Goal: Task Accomplishment & Management: Use online tool/utility

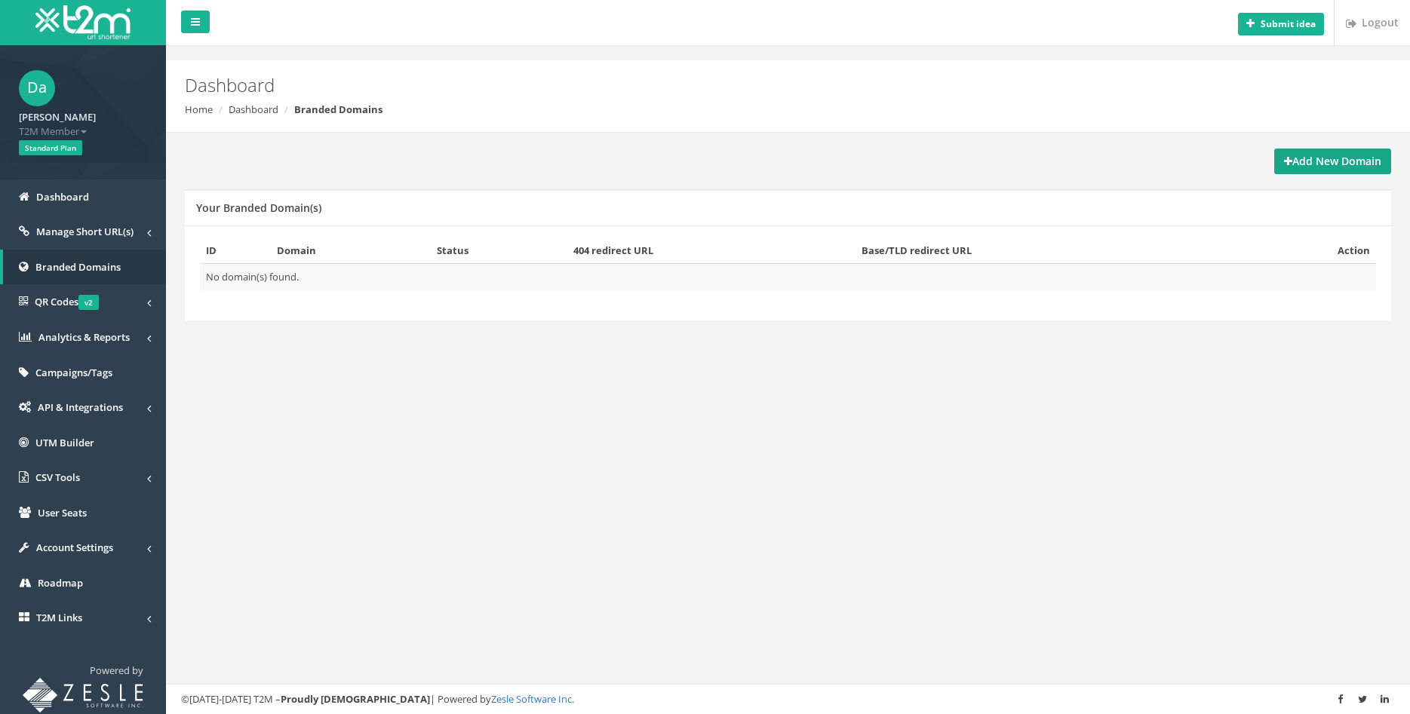
click at [1334, 161] on strong "Add New Domain" at bounding box center [1332, 161] width 97 height 14
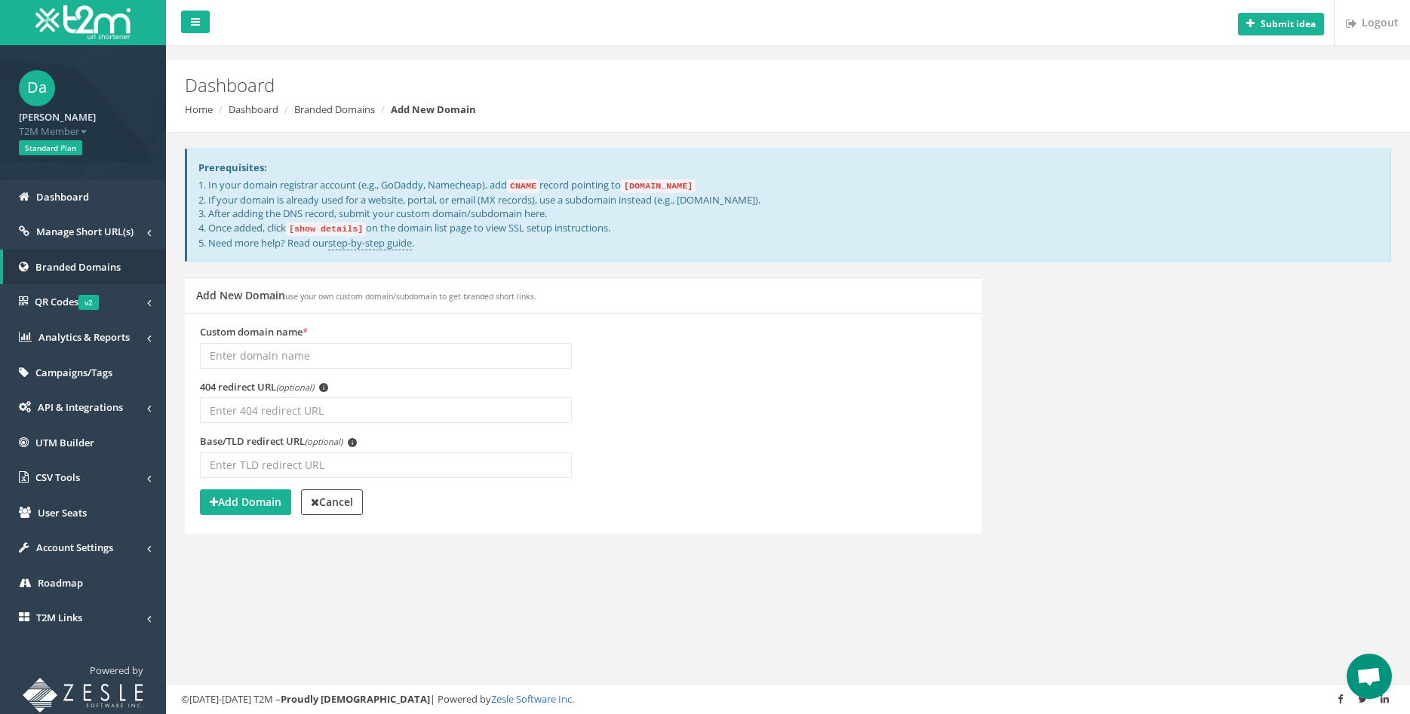
drag, startPoint x: 566, startPoint y: 189, endPoint x: 729, endPoint y: 178, distance: 163.3
click at [729, 178] on div "Prerequisites: 1. In your domain registrar account (e.g., GoDaddy, Namecheap), …" at bounding box center [788, 206] width 1206 height 114
click at [256, 199] on p "1. In your domain registrar account (e.g., GoDaddy, Namecheap), add CNAME recor…" at bounding box center [788, 214] width 1180 height 72
drag, startPoint x: 684, startPoint y: 201, endPoint x: 804, endPoint y: 201, distance: 119.9
click at [804, 201] on p "1. In your domain registrar account (e.g., GoDaddy, Namecheap), add CNAME recor…" at bounding box center [788, 214] width 1180 height 72
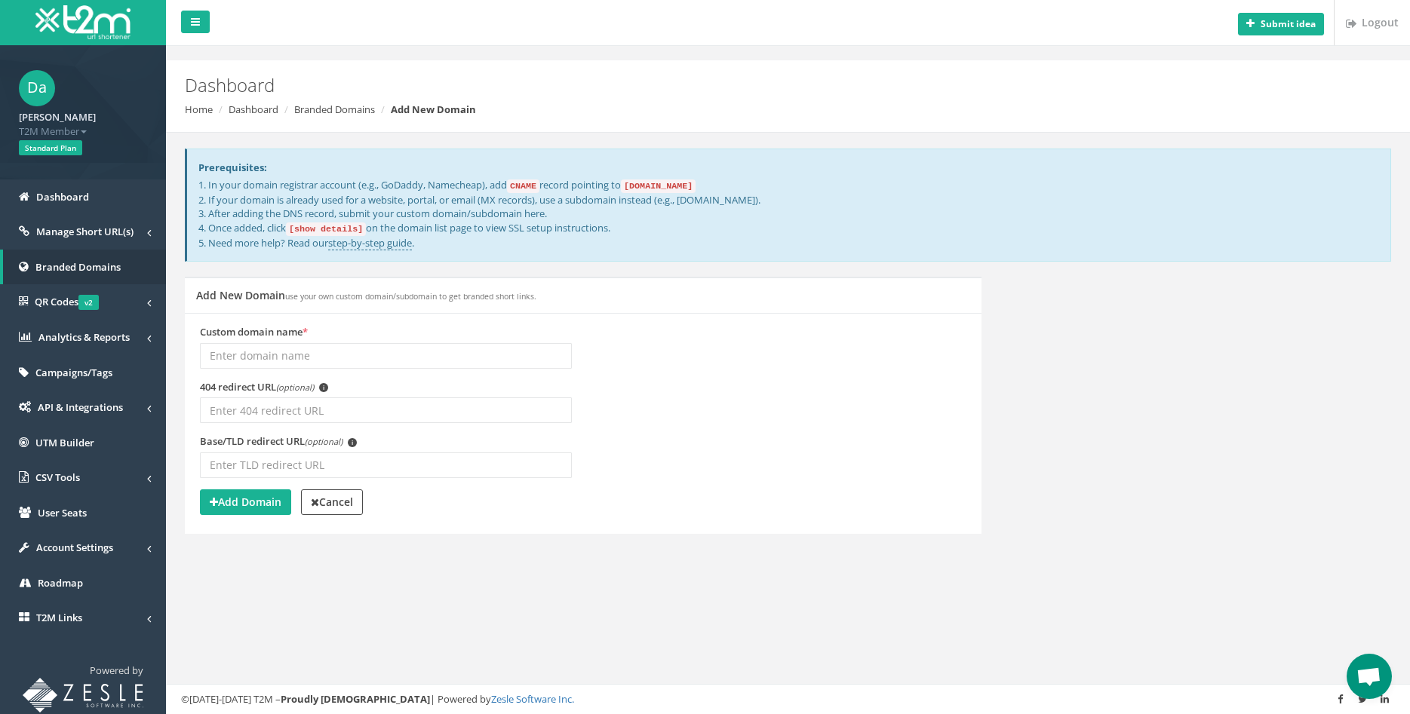
drag, startPoint x: 256, startPoint y: 216, endPoint x: 586, endPoint y: 213, distance: 329.6
click at [586, 213] on p "1. In your domain registrar account (e.g., GoDaddy, Namecheap), add CNAME recor…" at bounding box center [788, 214] width 1180 height 72
click at [339, 229] on code "[show details]" at bounding box center [326, 230] width 80 height 14
click at [346, 229] on code "[show details]" at bounding box center [326, 230] width 80 height 14
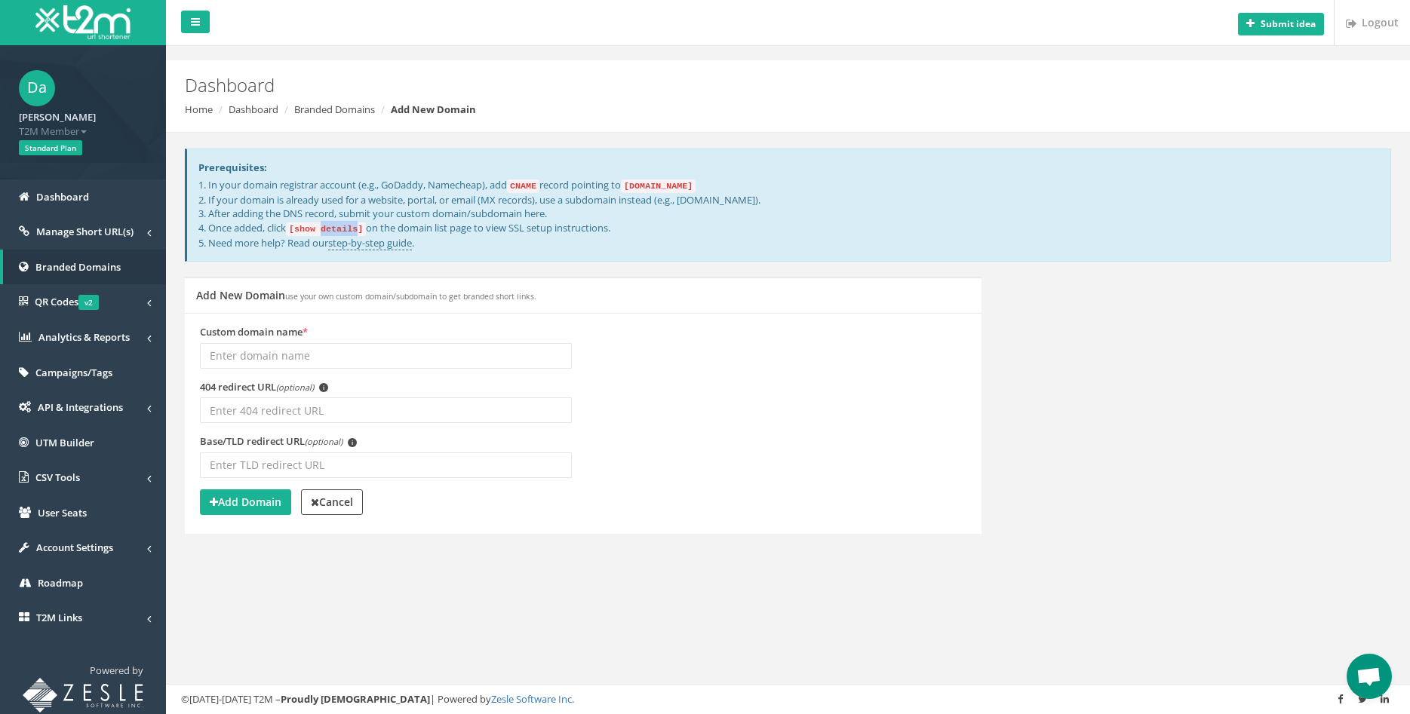
click at [346, 229] on code "[show details]" at bounding box center [326, 230] width 80 height 14
